Goal: Transaction & Acquisition: Purchase product/service

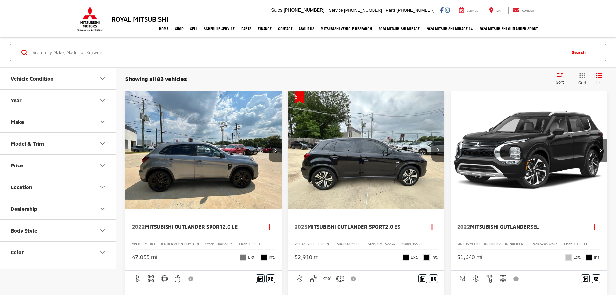
click at [98, 122] on button "Make" at bounding box center [58, 121] width 116 height 21
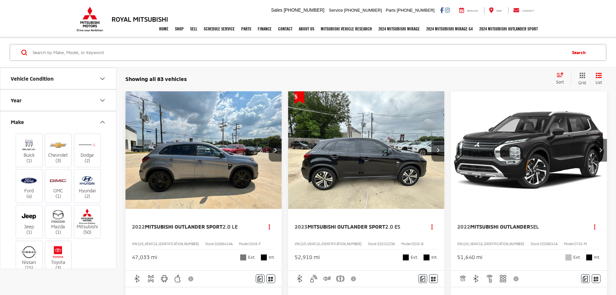
click at [98, 122] on button "Make" at bounding box center [58, 121] width 116 height 21
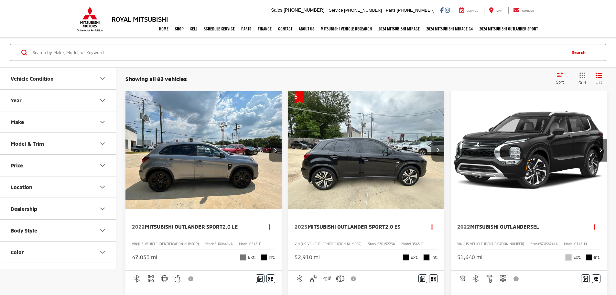
click at [99, 117] on button "Make" at bounding box center [58, 121] width 116 height 21
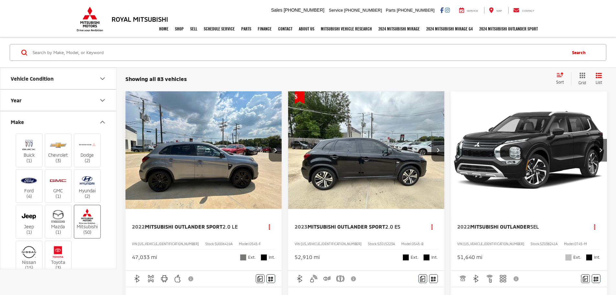
click at [89, 220] on img at bounding box center [87, 216] width 18 height 15
click at [0, 0] on input "Mitsubishi (50)" at bounding box center [0, 0] width 0 height 0
click at [102, 121] on icon "Make" at bounding box center [103, 122] width 8 height 8
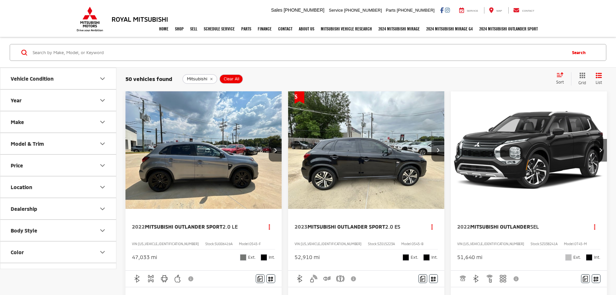
click at [97, 142] on button "Model & Trim" at bounding box center [58, 143] width 116 height 21
click at [15, 174] on label "Outlander (33)" at bounding box center [58, 177] width 87 height 11
click at [15, 174] on input "Outlander (33)" at bounding box center [15, 173] width 0 height 0
checkbox input "true"
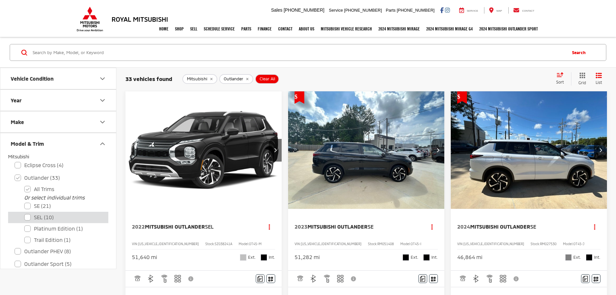
click at [28, 216] on label "SEL (10)" at bounding box center [63, 216] width 78 height 11
click at [25, 213] on input "SEL (10)" at bounding box center [24, 213] width 0 height 0
checkbox input "true"
checkbox input "false"
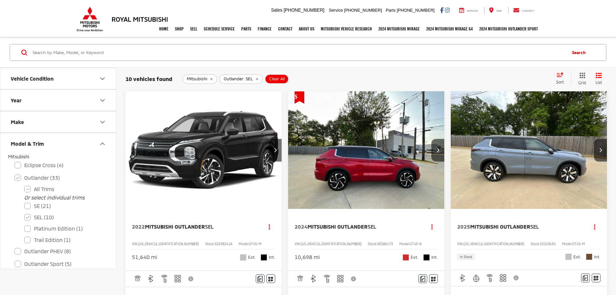
click at [105, 147] on icon "Model & Trim" at bounding box center [103, 144] width 8 height 8
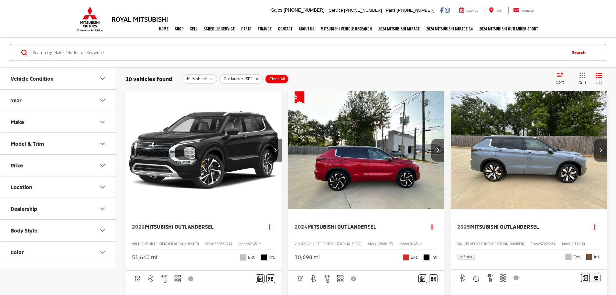
click at [450, 154] on img "2025 Mitsubishi Outlander SEL 0" at bounding box center [528, 150] width 157 height 118
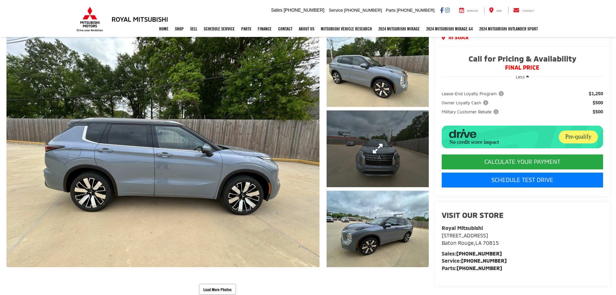
scroll to position [65, 0]
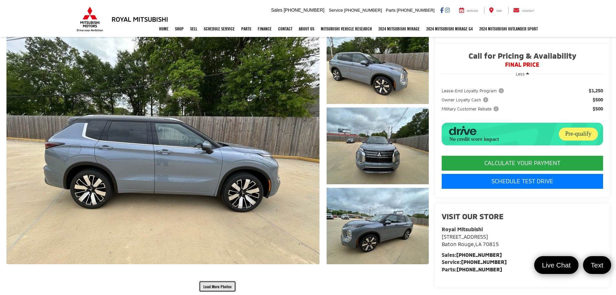
click at [216, 283] on button "Load More Photos" at bounding box center [217, 285] width 37 height 11
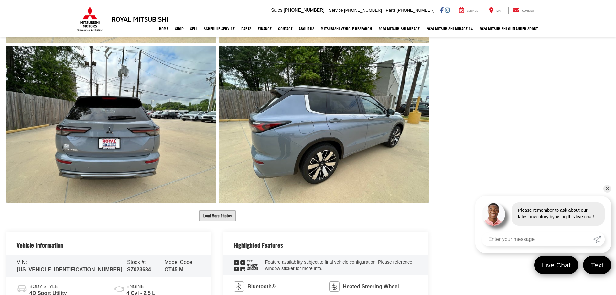
scroll to position [451, 0]
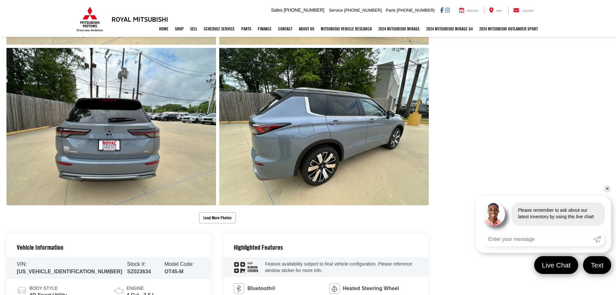
click at [213, 210] on div "Load More Photos" at bounding box center [217, 55] width 422 height 336
click at [212, 219] on button "Load More Photos" at bounding box center [217, 217] width 37 height 11
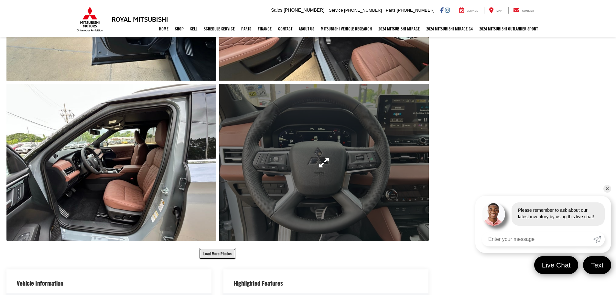
scroll to position [742, 0]
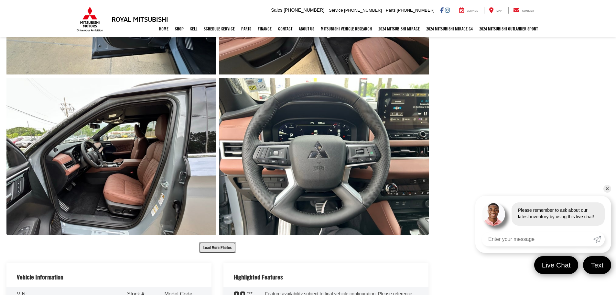
click at [217, 245] on button "Load More Photos" at bounding box center [217, 247] width 37 height 11
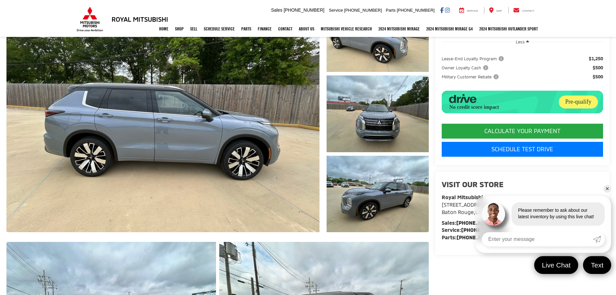
scroll to position [97, 0]
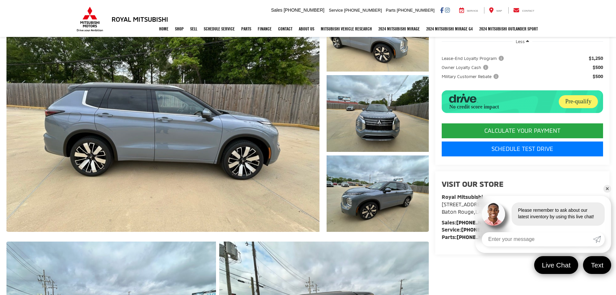
click at [442, 117] on capital-one-entry-button at bounding box center [442, 117] width 0 height 0
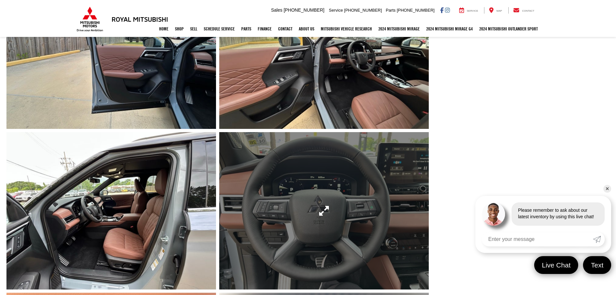
scroll to position [711, 0]
